Goal: Task Accomplishment & Management: Use online tool/utility

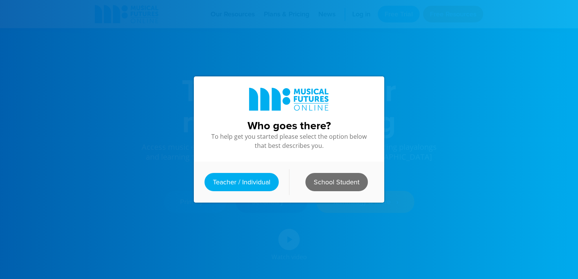
click at [339, 178] on link "School Student" at bounding box center [336, 182] width 62 height 18
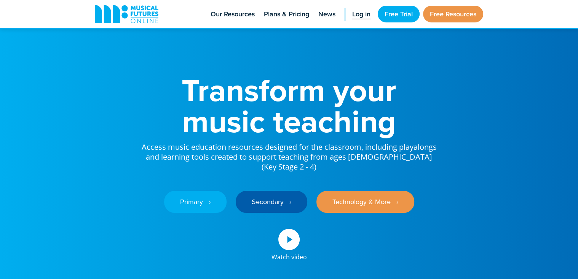
click at [352, 21] on link "Log in" at bounding box center [361, 14] width 26 height 28
click at [352, 18] on span "Log in" at bounding box center [361, 14] width 18 height 10
click at [356, 13] on span "Log in" at bounding box center [361, 14] width 18 height 10
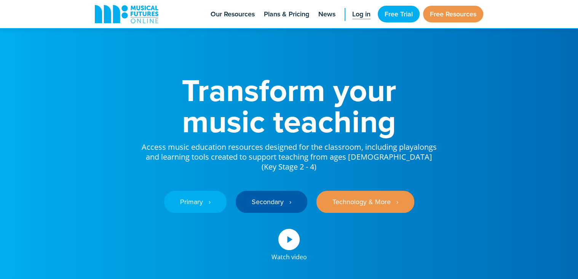
click at [356, 13] on span "Log in" at bounding box center [361, 14] width 18 height 10
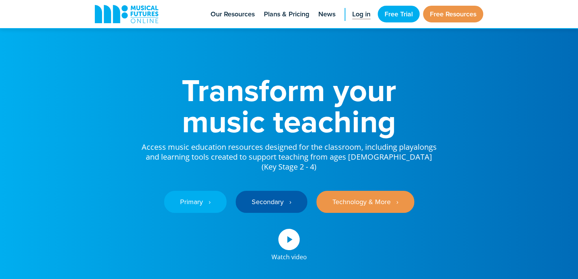
click at [356, 13] on span "Log in" at bounding box center [361, 14] width 18 height 10
